Goal: Navigation & Orientation: Understand site structure

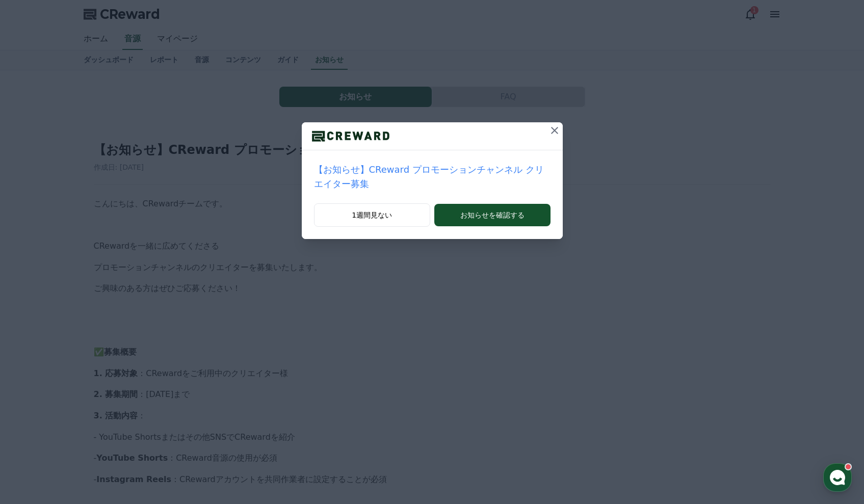
click at [556, 127] on icon at bounding box center [554, 130] width 12 height 12
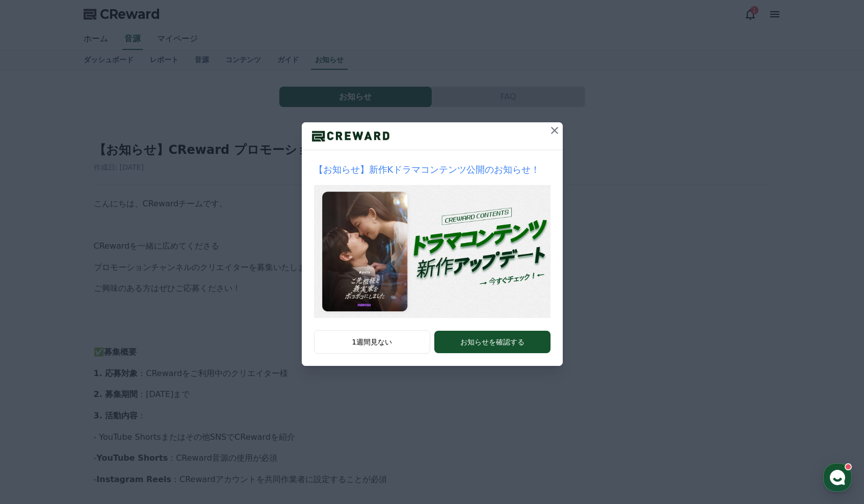
click at [551, 134] on icon at bounding box center [554, 130] width 12 height 12
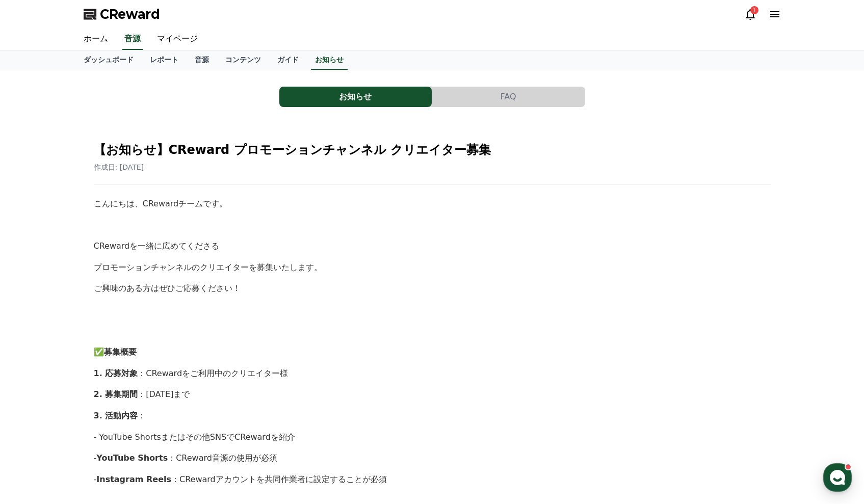
click at [748, 14] on icon at bounding box center [750, 14] width 12 height 12
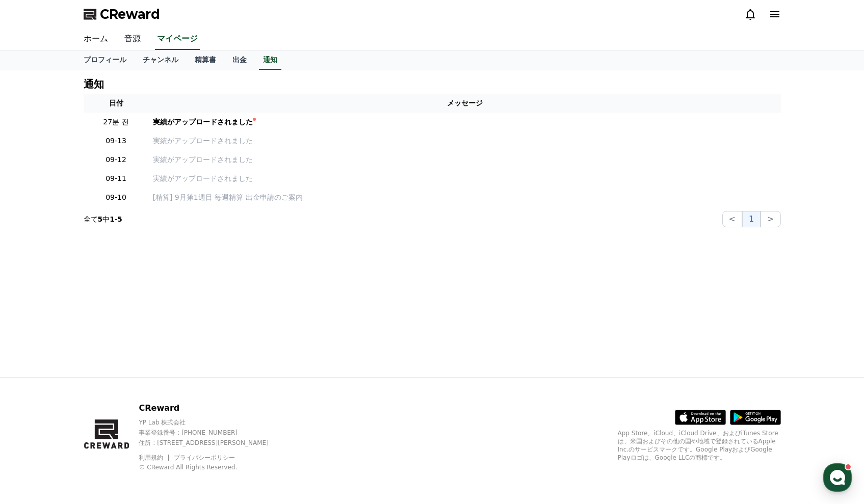
click at [130, 39] on link "音源" at bounding box center [132, 39] width 33 height 21
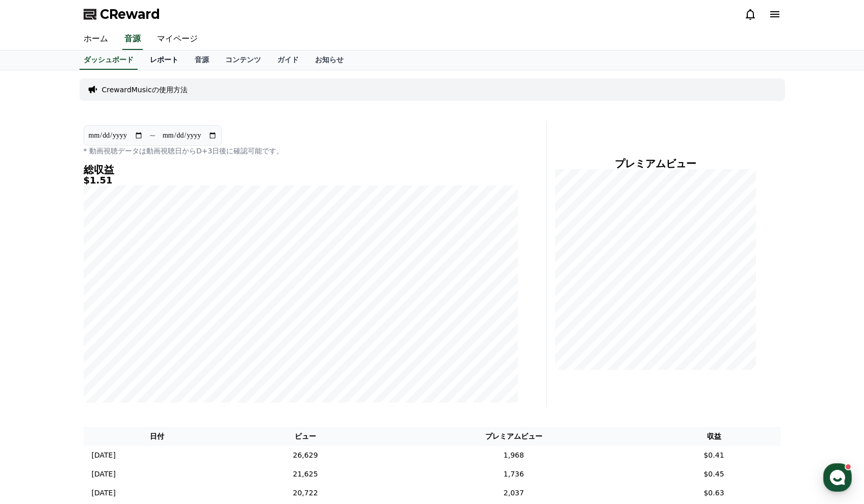
click at [154, 61] on link "レポート" at bounding box center [164, 59] width 45 height 19
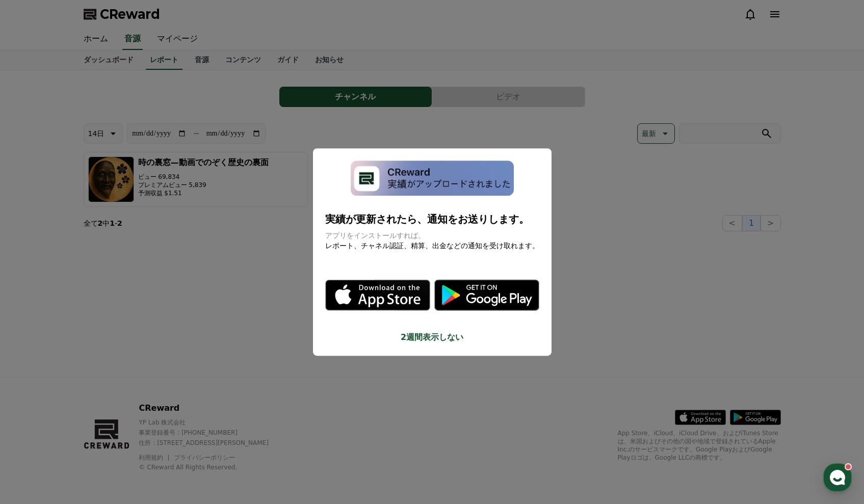
click at [596, 208] on button "close modal" at bounding box center [432, 252] width 864 height 504
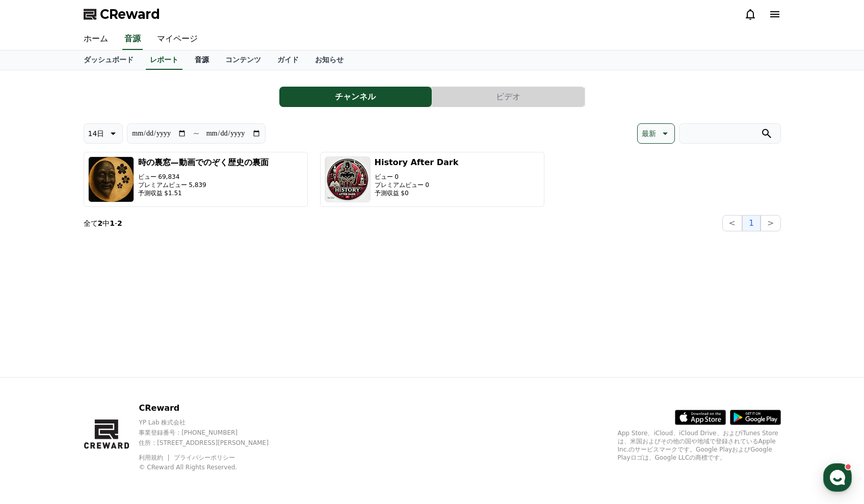
click at [197, 60] on link "音源" at bounding box center [201, 59] width 31 height 19
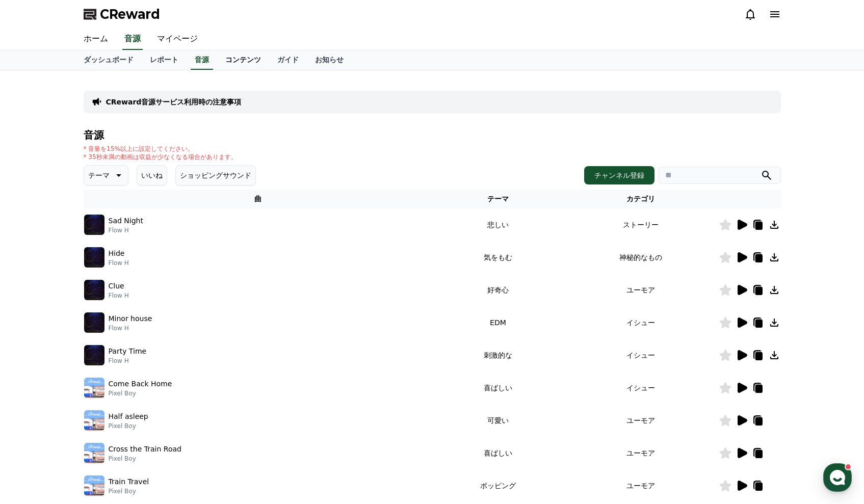
click at [221, 61] on link "コンテンツ" at bounding box center [243, 59] width 52 height 19
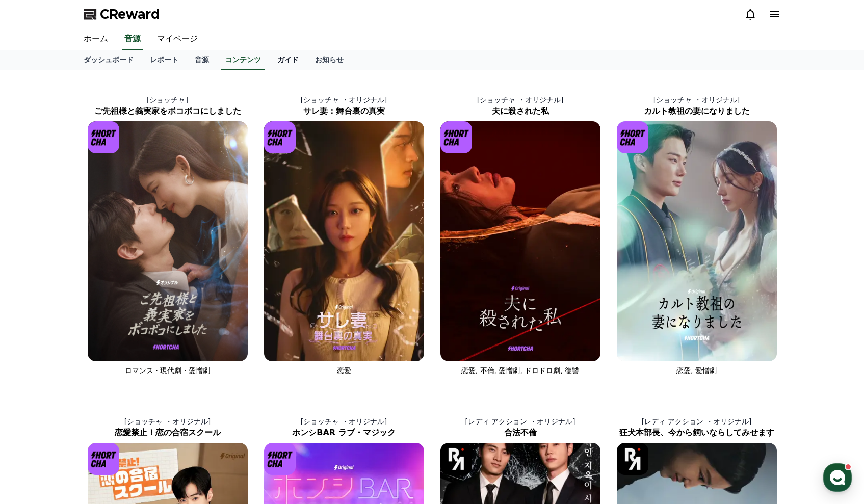
click at [277, 63] on link "ガイド" at bounding box center [288, 59] width 38 height 19
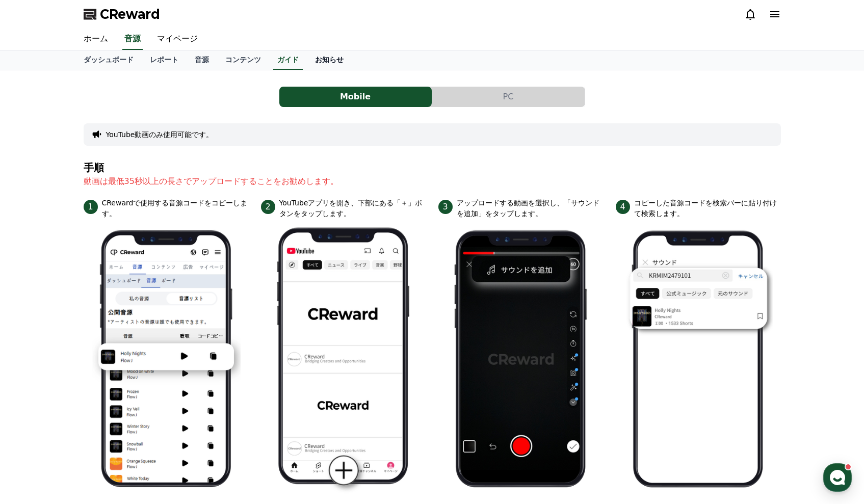
click at [317, 63] on link "お知らせ" at bounding box center [329, 59] width 45 height 19
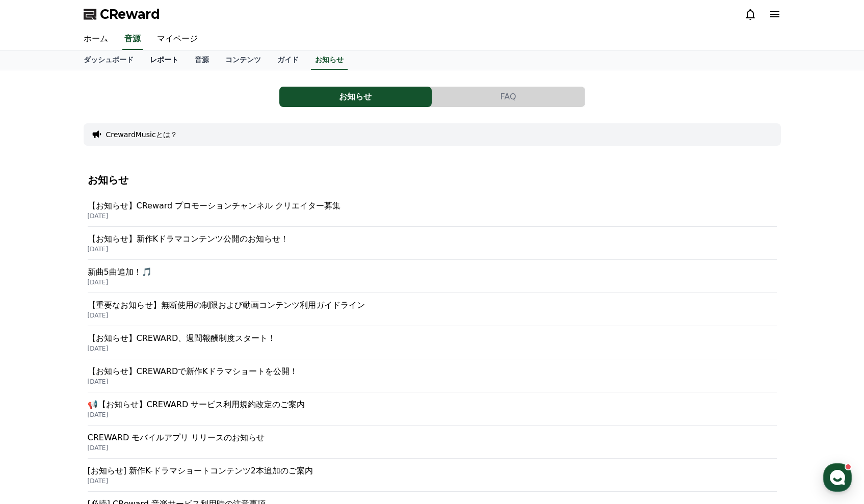
click at [153, 66] on link "レポート" at bounding box center [164, 59] width 45 height 19
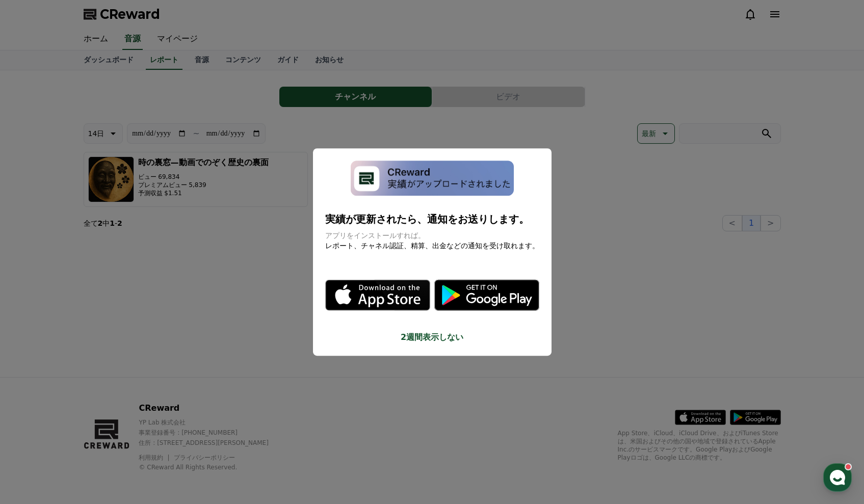
click at [122, 65] on button "close modal" at bounding box center [432, 252] width 864 height 504
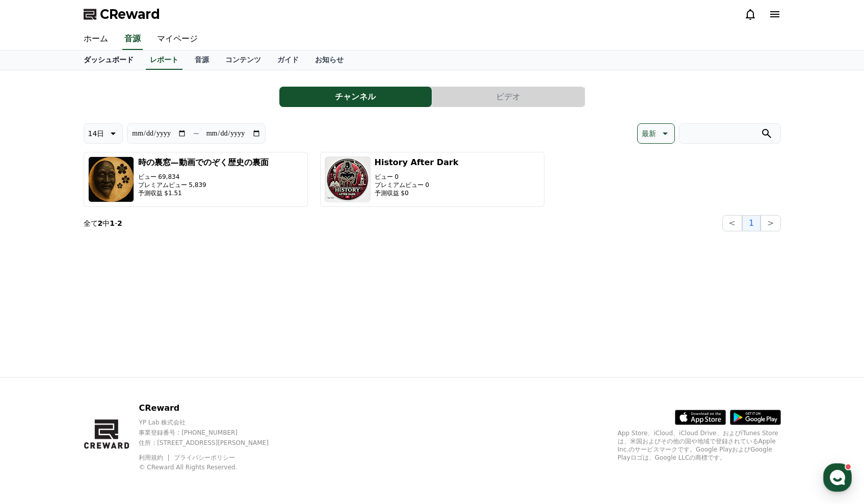
click at [106, 62] on link "ダッシュボード" at bounding box center [108, 59] width 66 height 19
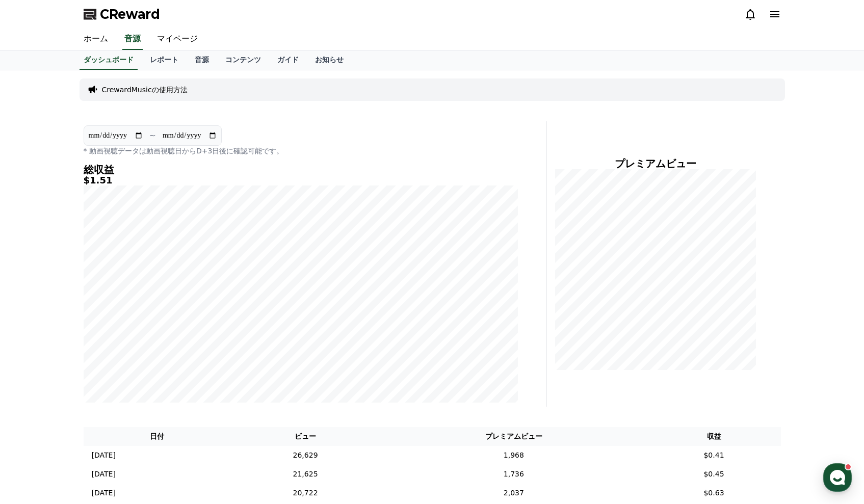
drag, startPoint x: 638, startPoint y: 97, endPoint x: 631, endPoint y: 95, distance: 7.4
click at [638, 97] on div "CrewardMusicの使用方法" at bounding box center [431, 89] width 705 height 22
click at [97, 36] on link "ホーム" at bounding box center [95, 39] width 41 height 21
